Goal: Information Seeking & Learning: Learn about a topic

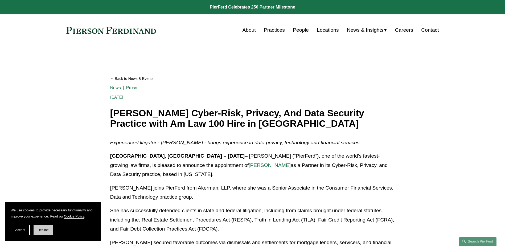
click at [38, 233] on button "Decline" at bounding box center [43, 230] width 19 height 11
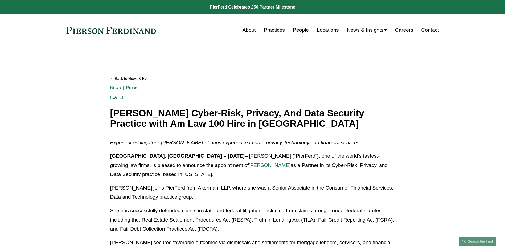
click at [405, 30] on link "Careers" at bounding box center [404, 30] width 18 height 10
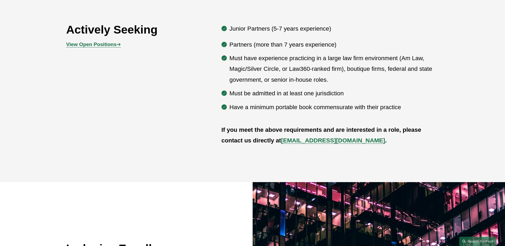
scroll to position [239, 0]
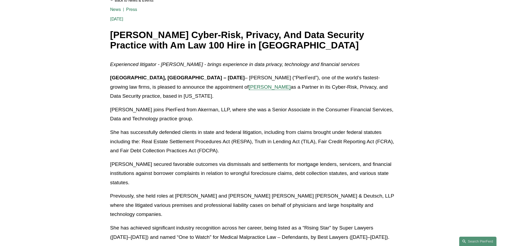
scroll to position [80, 0]
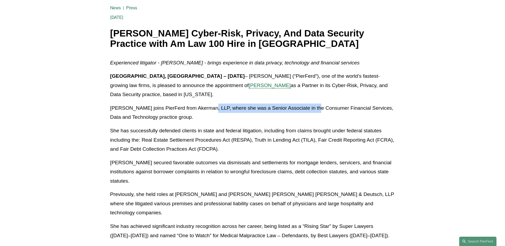
drag, startPoint x: 208, startPoint y: 98, endPoint x: 311, endPoint y: 101, distance: 103.3
click at [311, 104] on p "[PERSON_NAME] joins PierFerd from Akerman, LLP, where she was a Senior Associat…" at bounding box center [252, 113] width 285 height 18
click at [225, 111] on p "[PERSON_NAME] joins PierFerd from Akerman, LLP, where she was a Senior Associat…" at bounding box center [252, 113] width 285 height 18
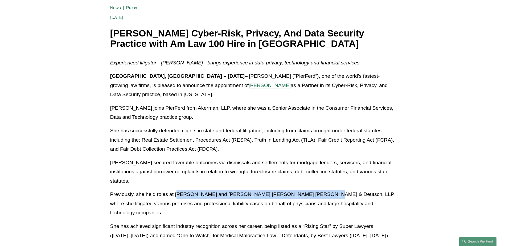
drag, startPoint x: 177, startPoint y: 176, endPoint x: 308, endPoint y: 168, distance: 130.6
click at [308, 168] on div "Experienced litigator - [PERSON_NAME] - brings experience in data privacy, tech…" at bounding box center [252, 222] width 285 height 328
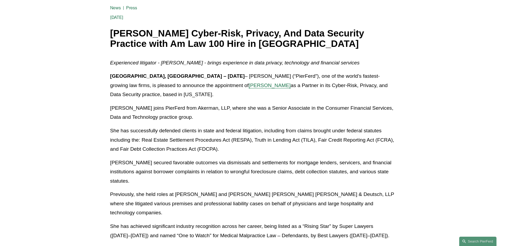
click at [162, 190] on p "Previously, she held roles at [PERSON_NAME] and [PERSON_NAME] [PERSON_NAME] [PE…" at bounding box center [252, 204] width 285 height 28
drag, startPoint x: 154, startPoint y: 179, endPoint x: 221, endPoint y: 178, distance: 67.1
click at [221, 190] on p "Previously, she held roles at [PERSON_NAME] and [PERSON_NAME] [PERSON_NAME] [PE…" at bounding box center [252, 204] width 285 height 28
drag, startPoint x: 221, startPoint y: 178, endPoint x: 187, endPoint y: 181, distance: 33.9
click at [187, 190] on p "Previously, she held roles at [PERSON_NAME] and [PERSON_NAME] [PERSON_NAME] [PE…" at bounding box center [252, 204] width 285 height 28
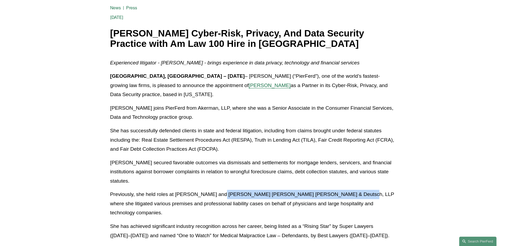
drag, startPoint x: 216, startPoint y: 175, endPoint x: 339, endPoint y: 175, distance: 122.7
click at [339, 190] on p "Previously, she held roles at [PERSON_NAME] and [PERSON_NAME] [PERSON_NAME] [PE…" at bounding box center [252, 204] width 285 height 28
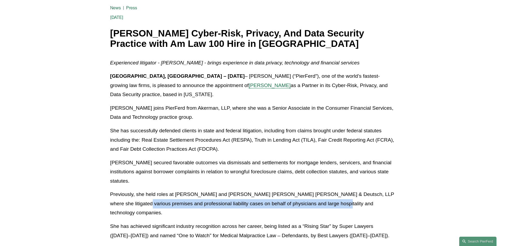
drag, startPoint x: 124, startPoint y: 187, endPoint x: 320, endPoint y: 189, distance: 196.1
click at [320, 190] on p "Previously, she held roles at [PERSON_NAME] and [PERSON_NAME] [PERSON_NAME] [PE…" at bounding box center [252, 204] width 285 height 28
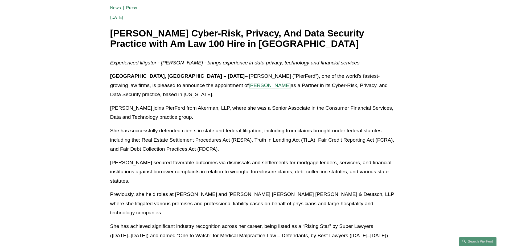
drag, startPoint x: 320, startPoint y: 189, endPoint x: 217, endPoint y: 191, distance: 103.0
click at [217, 191] on div "Experienced litigator - [PERSON_NAME] - brings experience in data privacy, tech…" at bounding box center [252, 222] width 285 height 328
click at [249, 85] on span "[PERSON_NAME]" at bounding box center [270, 85] width 42 height 6
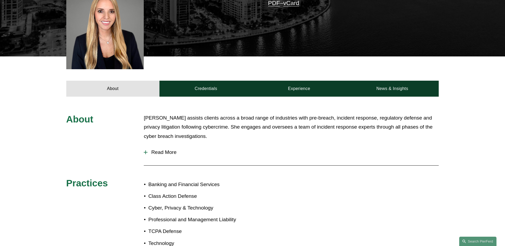
scroll to position [80, 0]
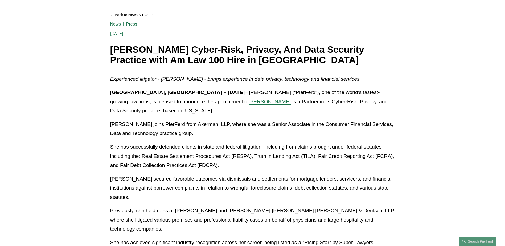
scroll to position [80, 0]
